Goal: Information Seeking & Learning: Learn about a topic

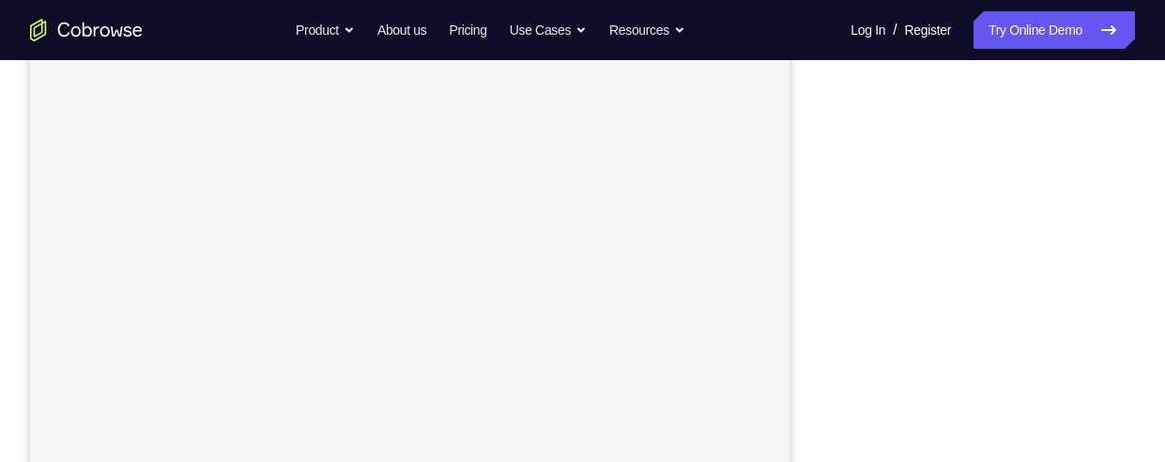
scroll to position [389, 0]
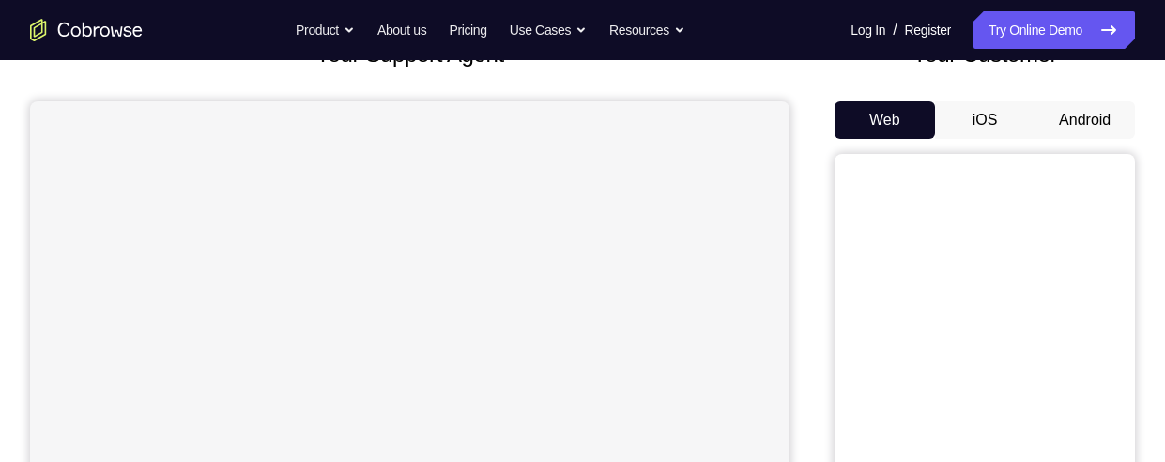
scroll to position [141, 0]
click at [1073, 121] on button "Android" at bounding box center [1085, 122] width 100 height 38
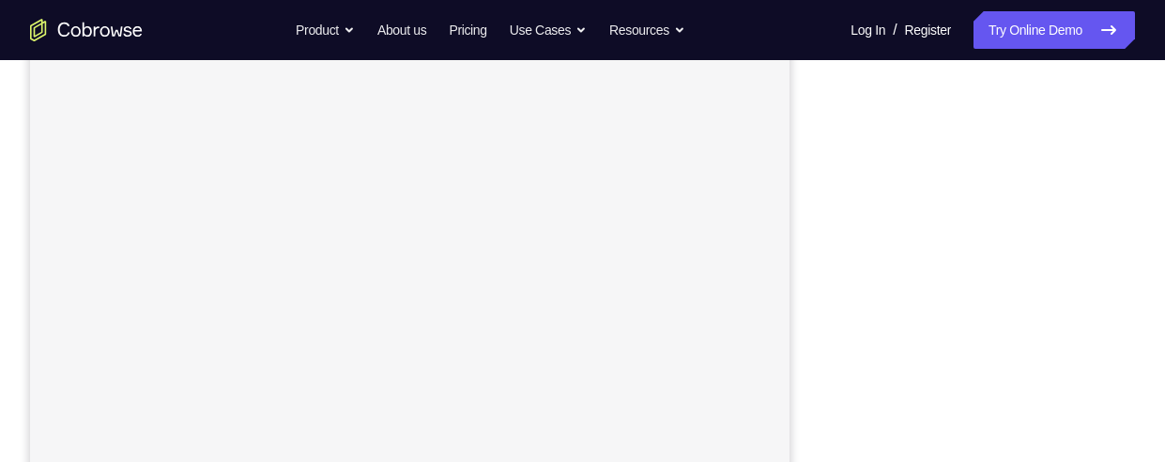
scroll to position [236, 0]
